Goal: Find specific page/section: Find specific page/section

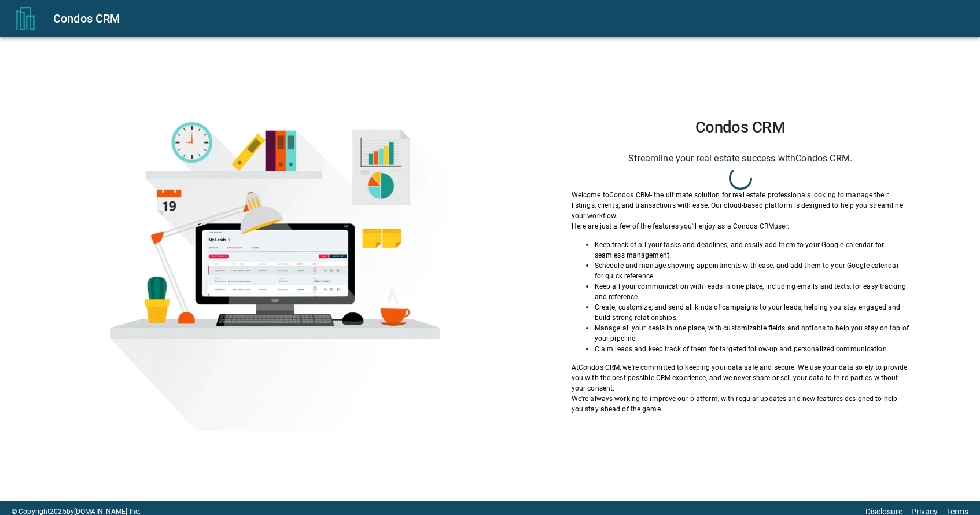
scroll to position [8, 0]
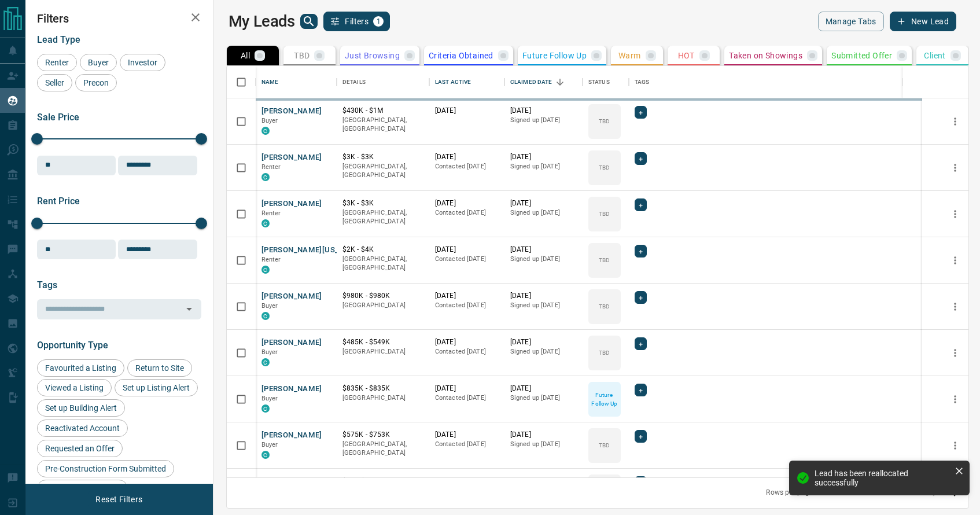
scroll to position [411, 761]
